Goal: Task Accomplishment & Management: Manage account settings

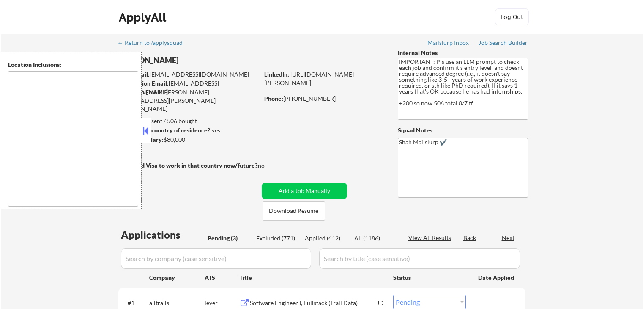
select select ""pending""
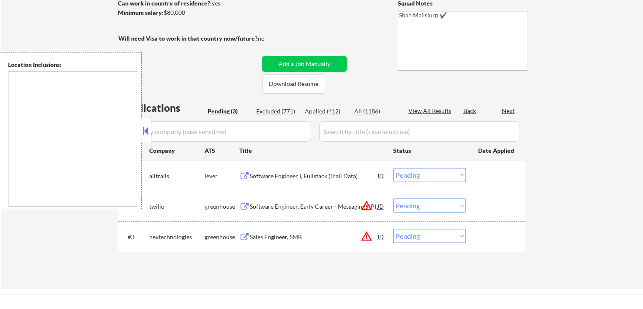
type textarea "[GEOGRAPHIC_DATA], [GEOGRAPHIC_DATA] [GEOGRAPHIC_DATA], [GEOGRAPHIC_DATA] [GEOG…"
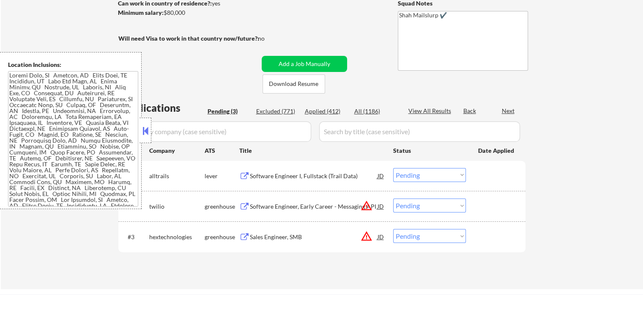
click at [412, 235] on select "Choose an option... Pending Applied Excluded (Questions) Excluded (Expired) Exc…" at bounding box center [429, 236] width 73 height 14
select select ""excluded__location_""
click at [393, 229] on select "Choose an option... Pending Applied Excluded (Questions) Excluded (Expired) Exc…" at bounding box center [429, 236] width 73 height 14
click at [422, 207] on select "Choose an option... Pending Applied Excluded (Questions) Excluded (Expired) Exc…" at bounding box center [429, 205] width 73 height 14
select select ""excluded__location_""
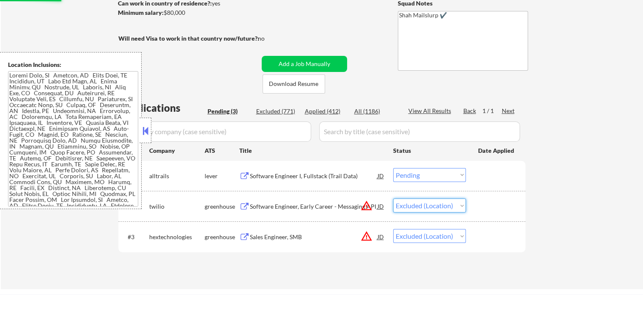
click at [393, 198] on select "Choose an option... Pending Applied Excluded (Questions) Excluded (Expired) Exc…" at bounding box center [429, 205] width 73 height 14
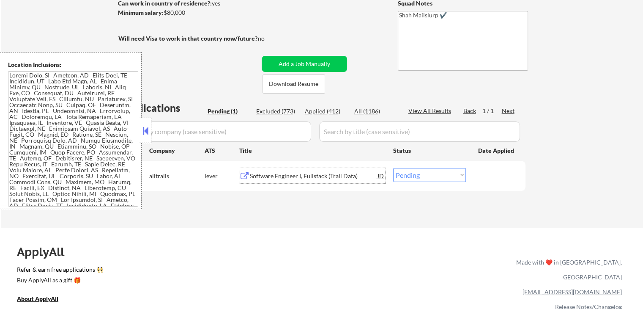
click at [241, 180] on div "Software Engineer I, Fullstack (Trail Data) JD" at bounding box center [312, 175] width 146 height 15
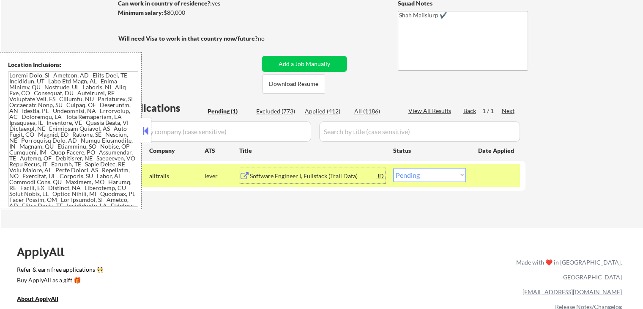
click at [425, 181] on div "#1 alltrails lever Software Engineer I, Fullstack (Trail Data) JD Choose an opt…" at bounding box center [320, 175] width 399 height 23
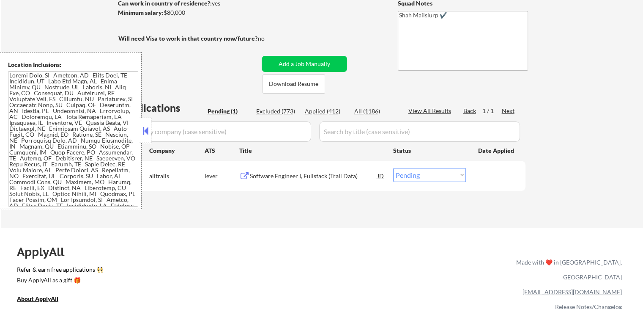
click at [417, 176] on select "Choose an option... Pending Applied Excluded (Questions) Excluded (Expired) Exc…" at bounding box center [429, 175] width 73 height 14
select select ""applied""
click at [393, 168] on select "Choose an option... Pending Applied Excluded (Questions) Excluded (Expired) Exc…" at bounding box center [429, 175] width 73 height 14
